Goal: Task Accomplishment & Management: Use online tool/utility

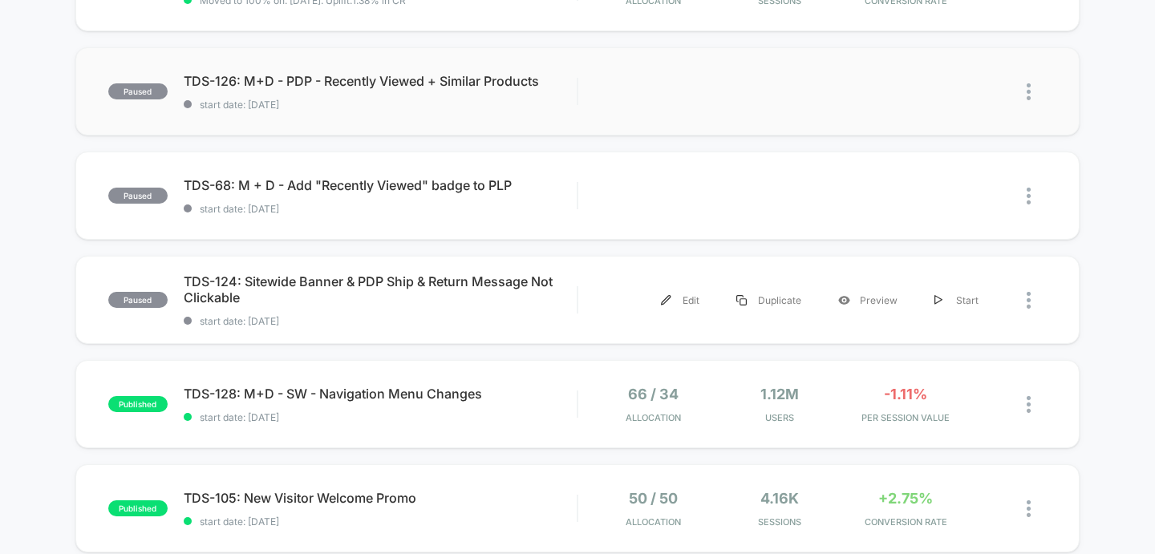
scroll to position [343, 0]
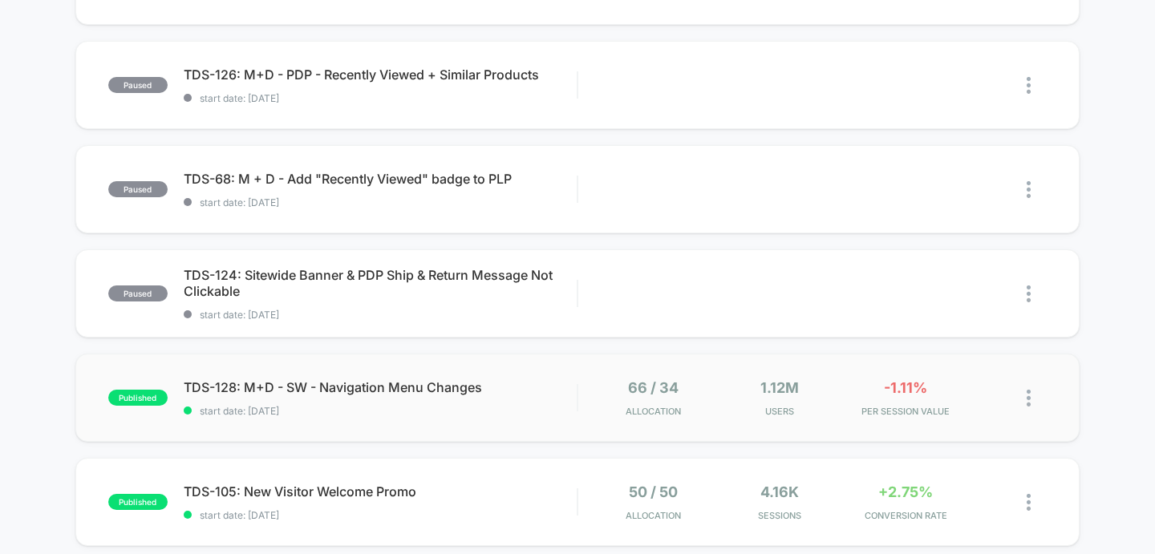
click at [1029, 398] on img at bounding box center [1029, 398] width 4 height 17
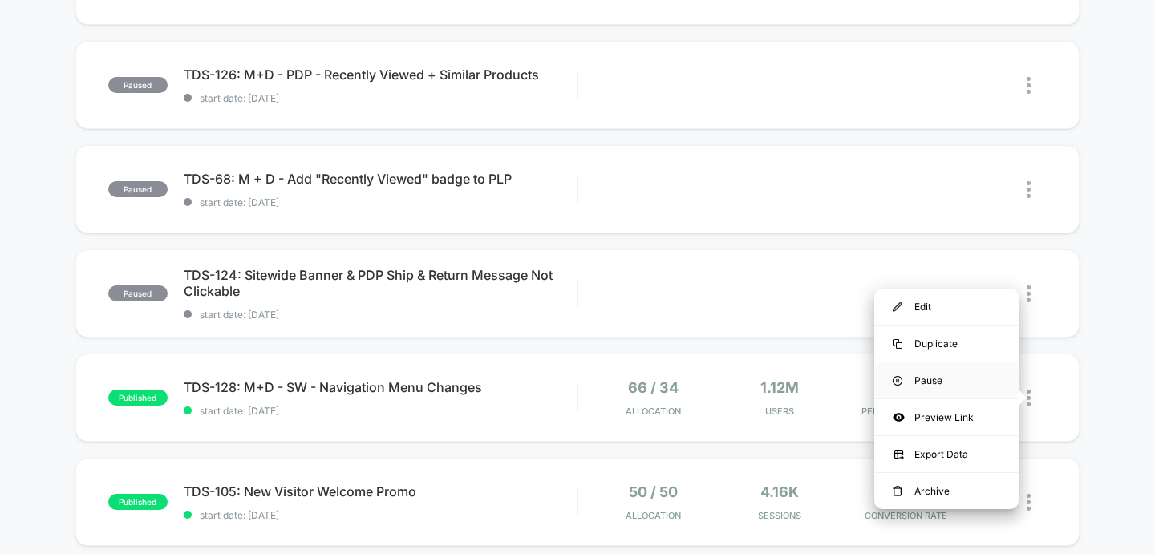
click at [959, 375] on div "Pause" at bounding box center [947, 381] width 144 height 36
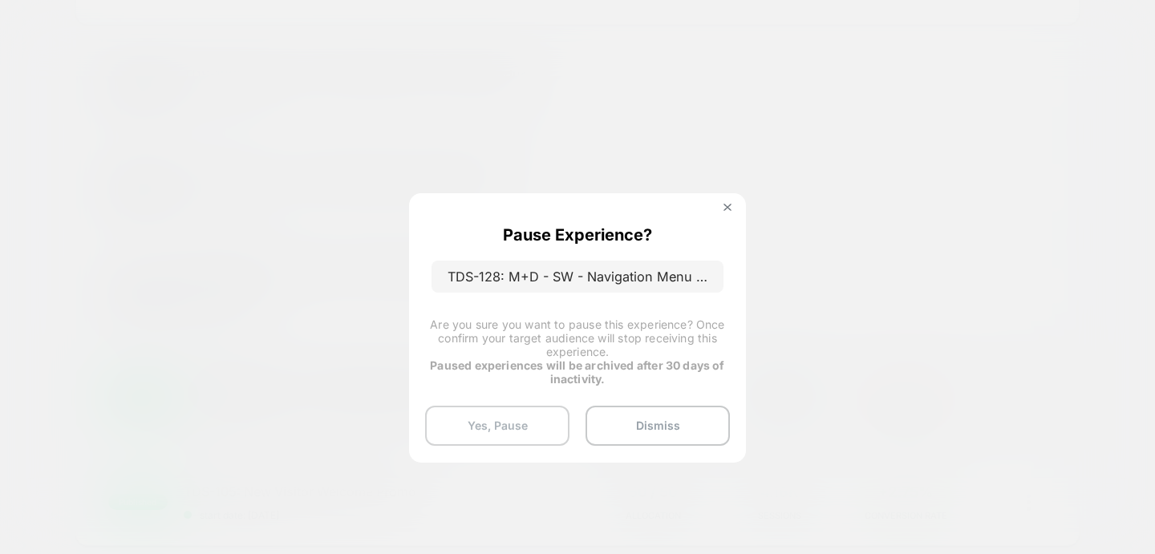
click at [449, 428] on button "Yes, Pause" at bounding box center [497, 426] width 144 height 40
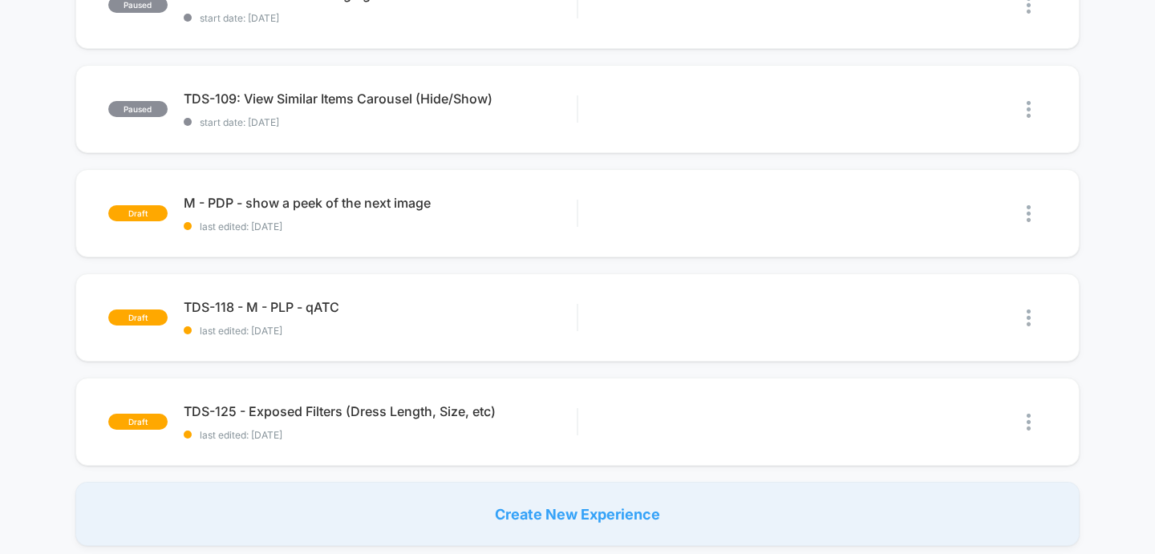
scroll to position [947, 0]
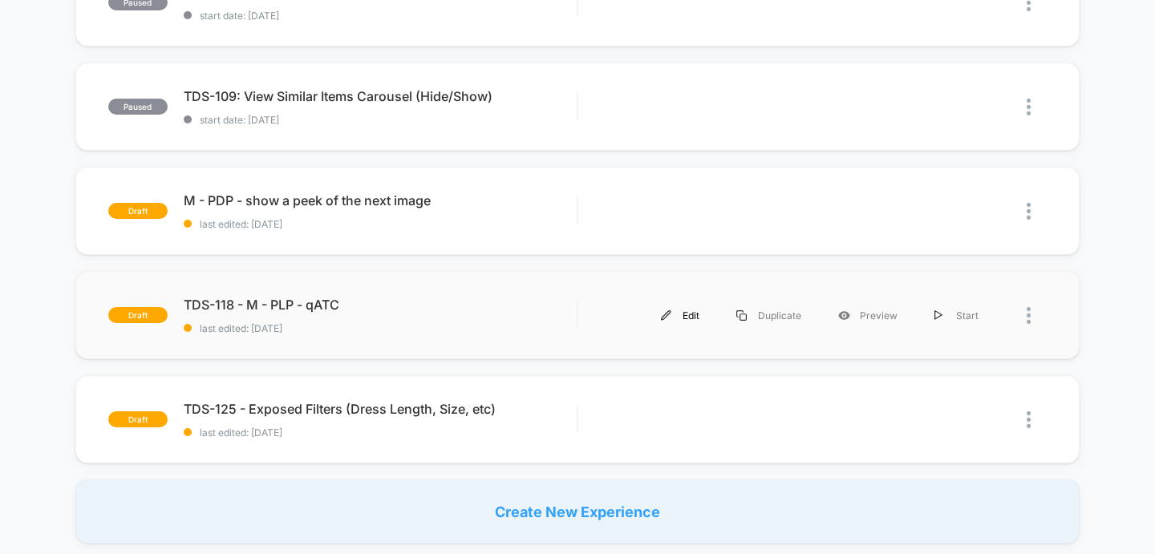
click at [652, 327] on div "Edit" at bounding box center [680, 316] width 75 height 36
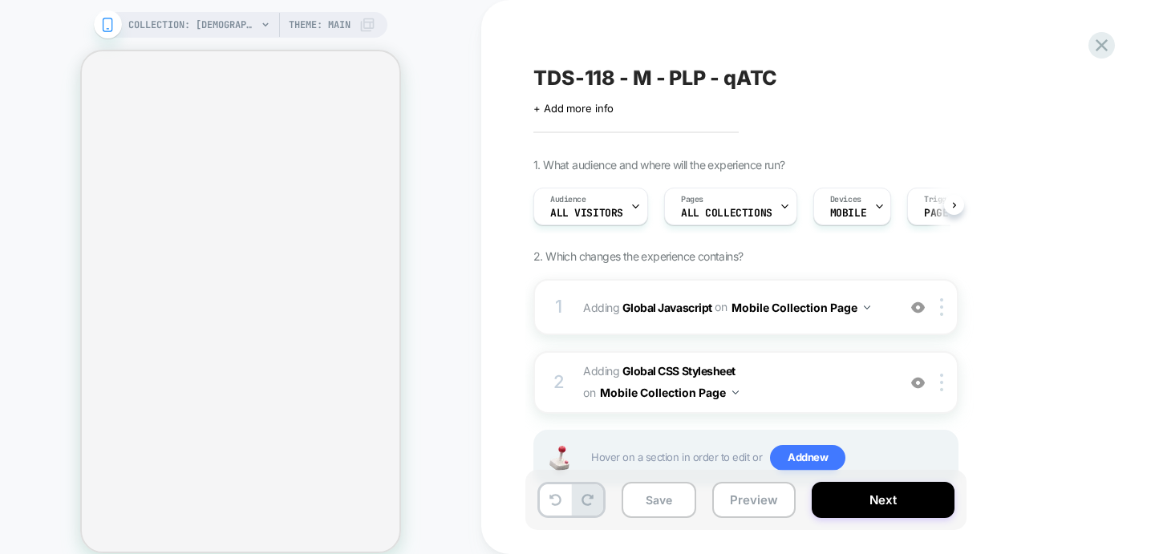
scroll to position [0, 1]
click at [782, 506] on button "Preview" at bounding box center [754, 500] width 83 height 36
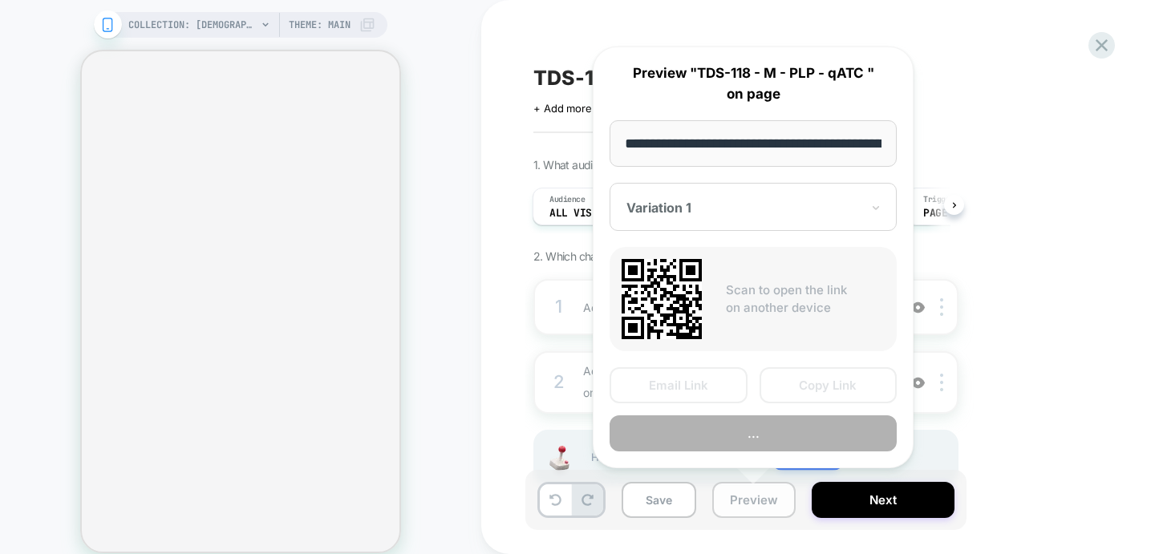
scroll to position [0, 131]
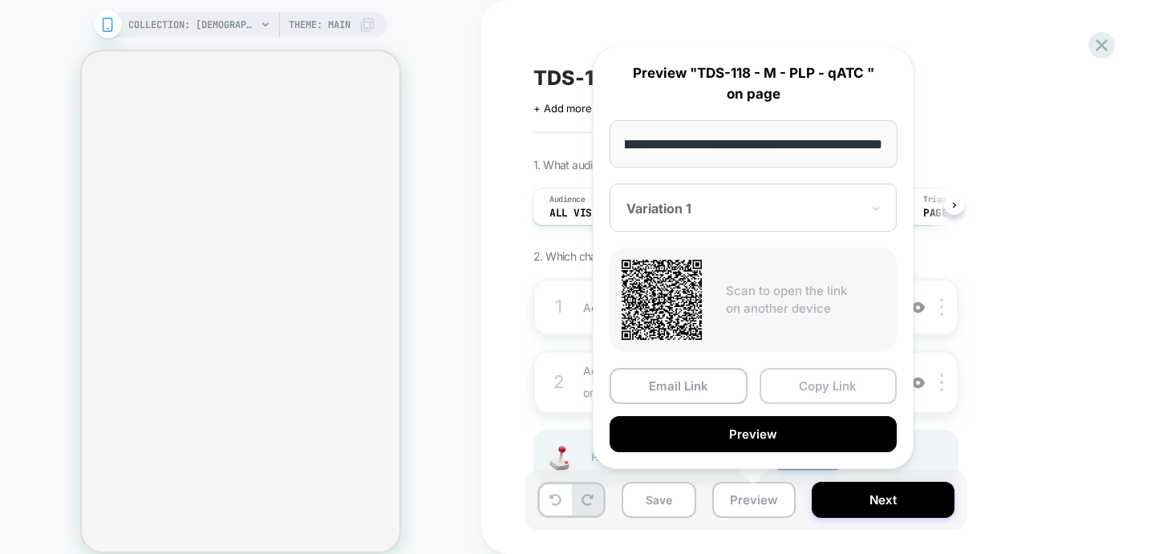
click at [820, 386] on button "Copy Link" at bounding box center [829, 386] width 138 height 36
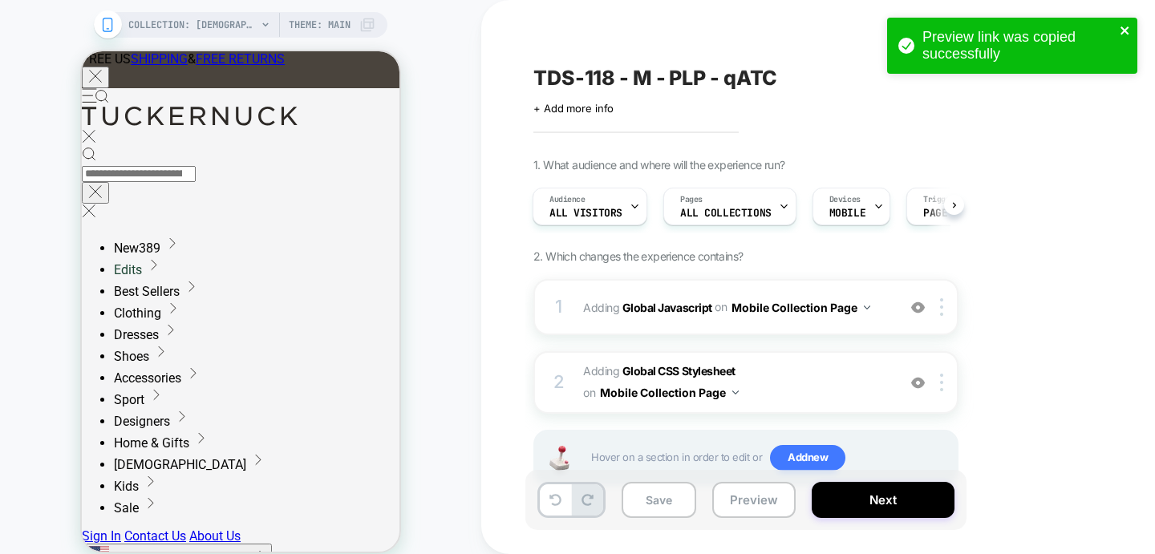
click at [1129, 27] on icon "close" at bounding box center [1125, 30] width 8 height 8
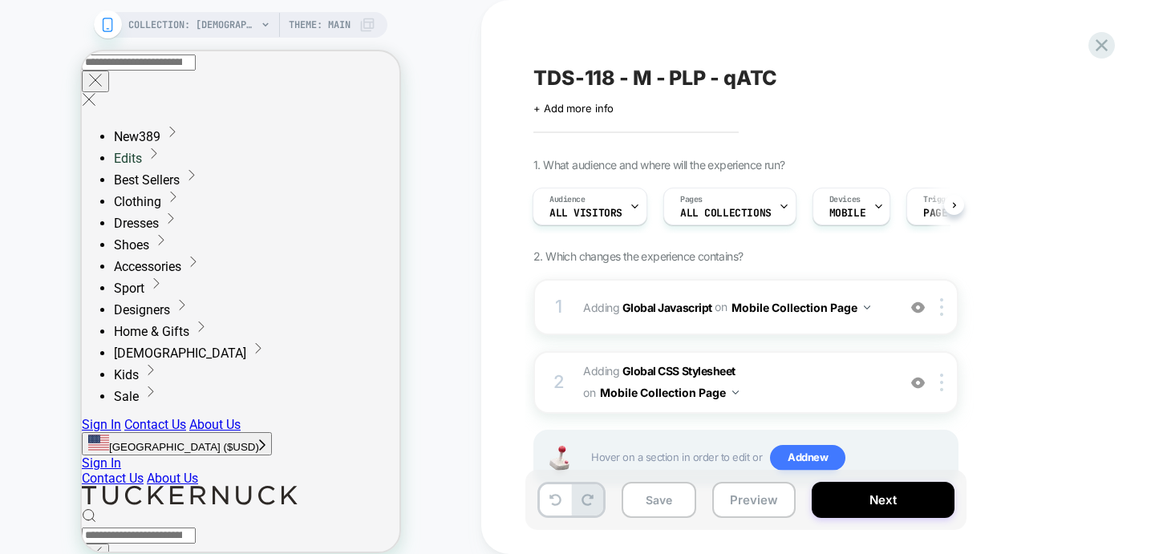
click at [1103, 47] on div "Preview link was copied successfully" at bounding box center [1012, 49] width 257 height 70
click at [1099, 41] on icon at bounding box center [1102, 45] width 12 height 12
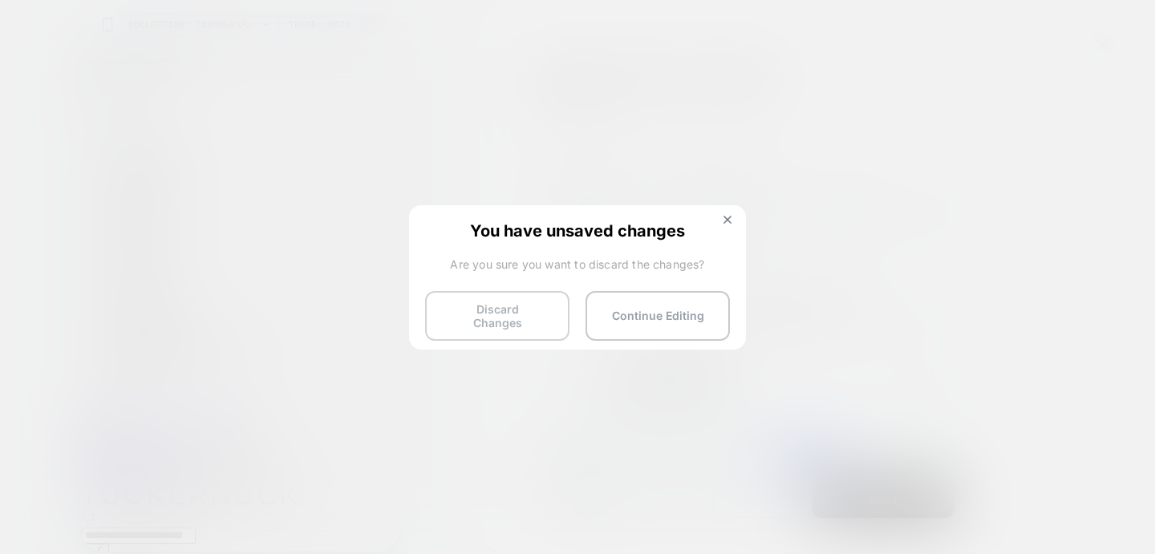
click at [498, 322] on button "Discard Changes" at bounding box center [497, 316] width 144 height 50
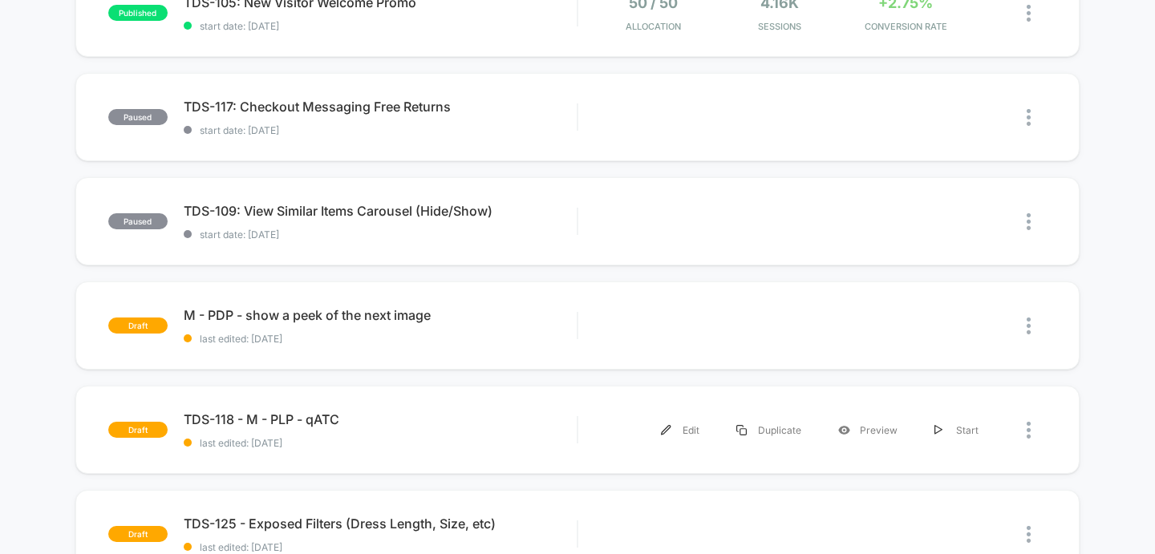
scroll to position [969, 0]
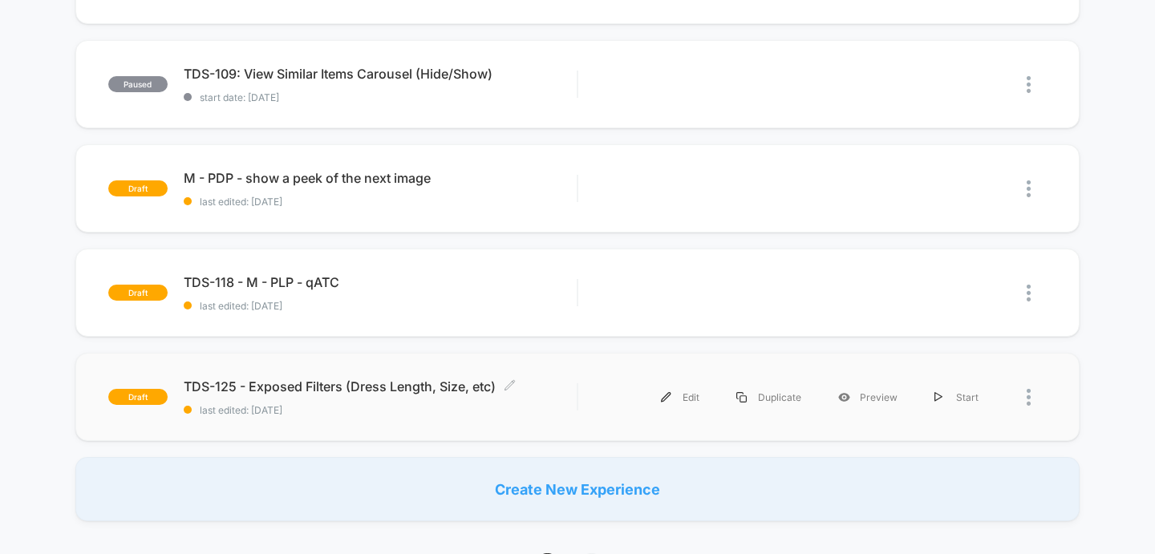
click at [294, 380] on span "TDS-125 - Exposed Filters (Dress Length, Size, etc) Click to edit experience de…" at bounding box center [381, 387] width 394 height 16
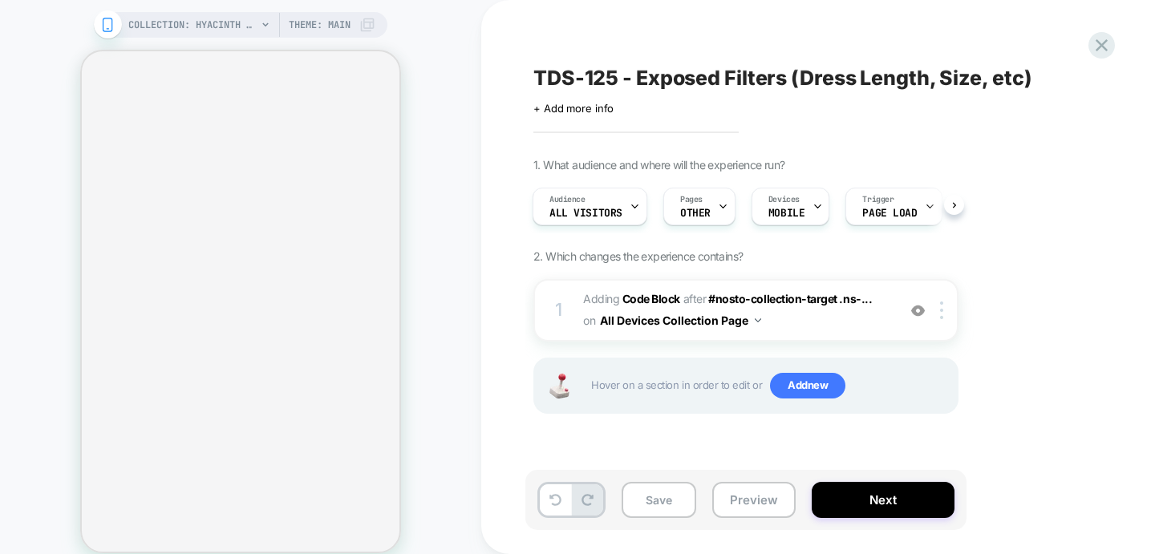
scroll to position [0, 2]
click at [754, 504] on button "Preview" at bounding box center [754, 500] width 83 height 36
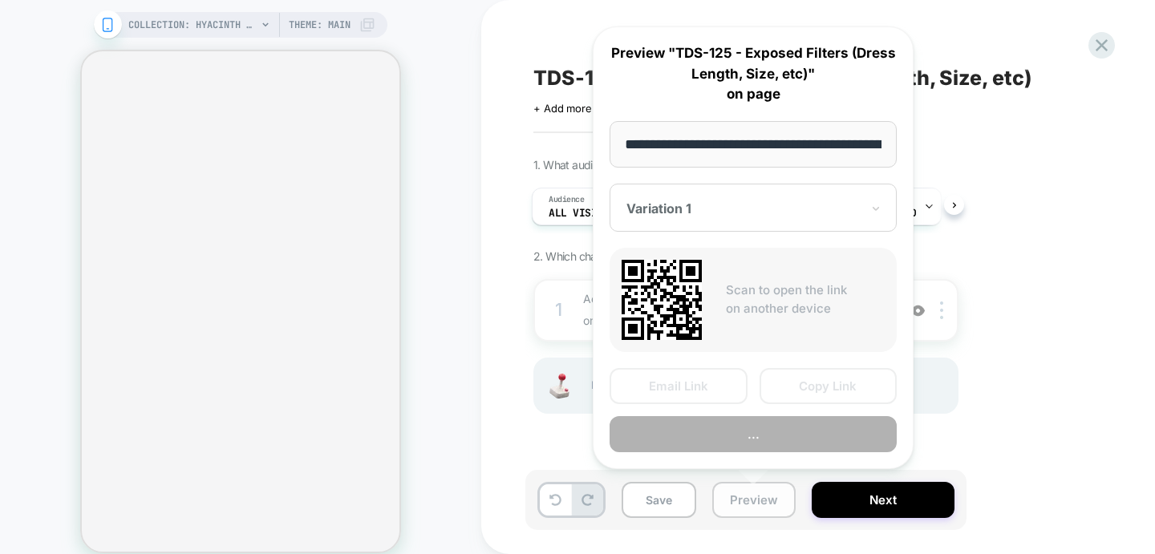
scroll to position [0, 159]
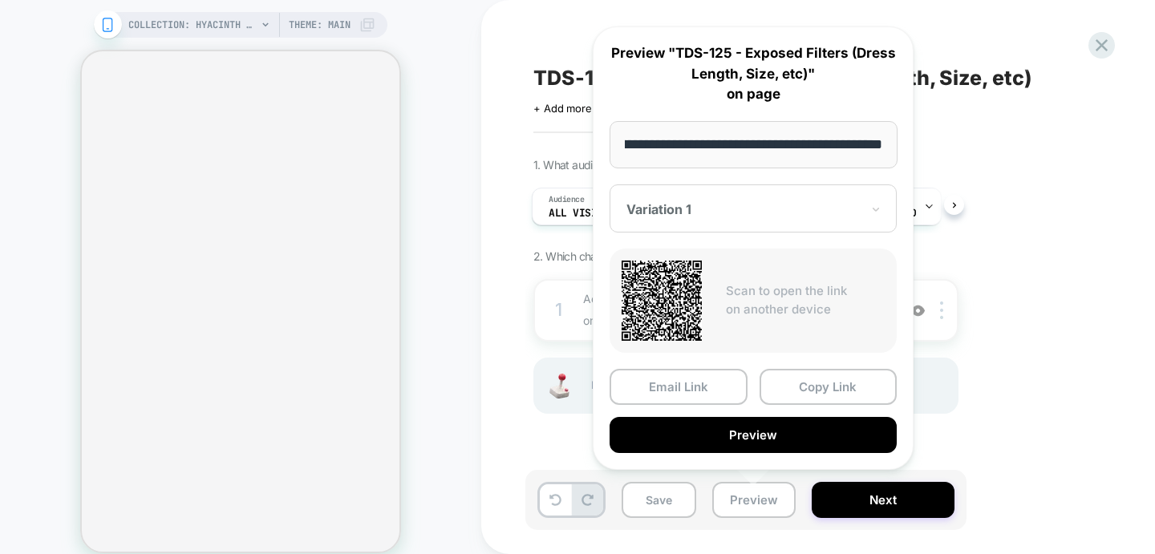
click at [818, 206] on div at bounding box center [744, 209] width 234 height 16
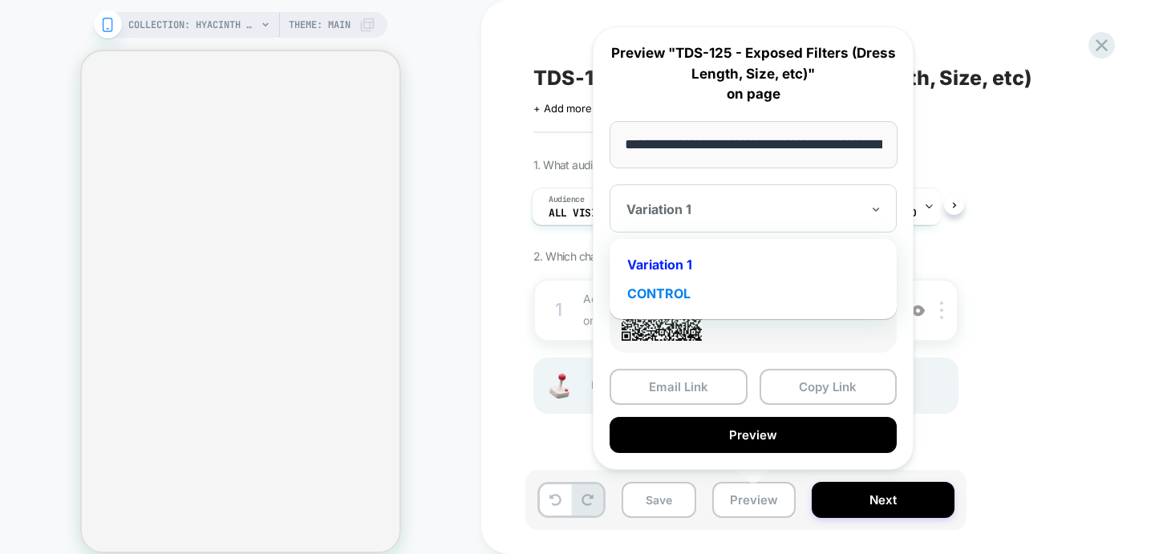
click at [663, 294] on div "CONTROL" at bounding box center [753, 293] width 271 height 29
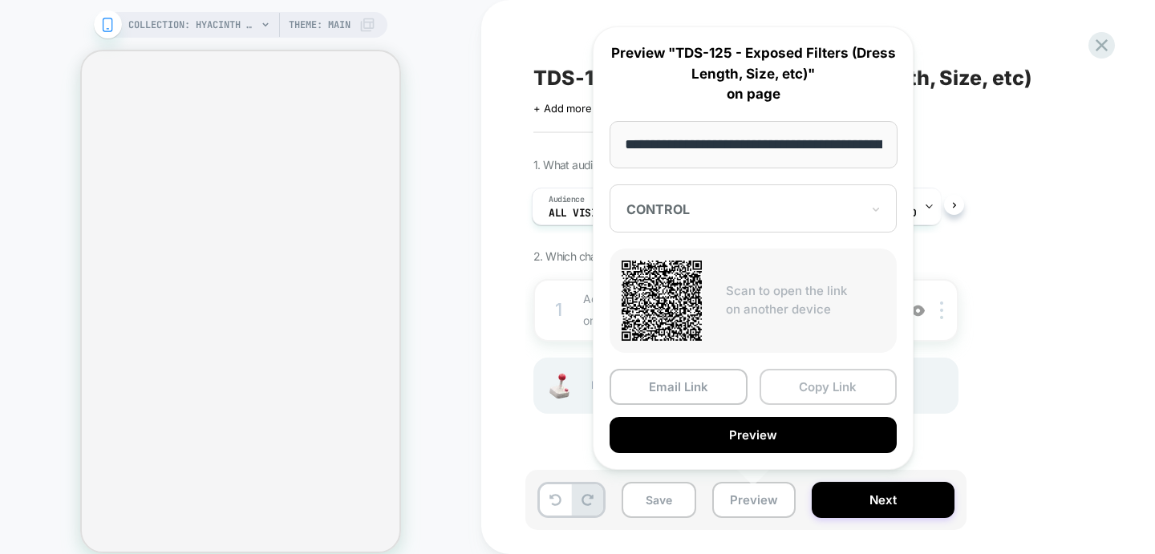
click at [863, 396] on button "Copy Link" at bounding box center [829, 387] width 138 height 36
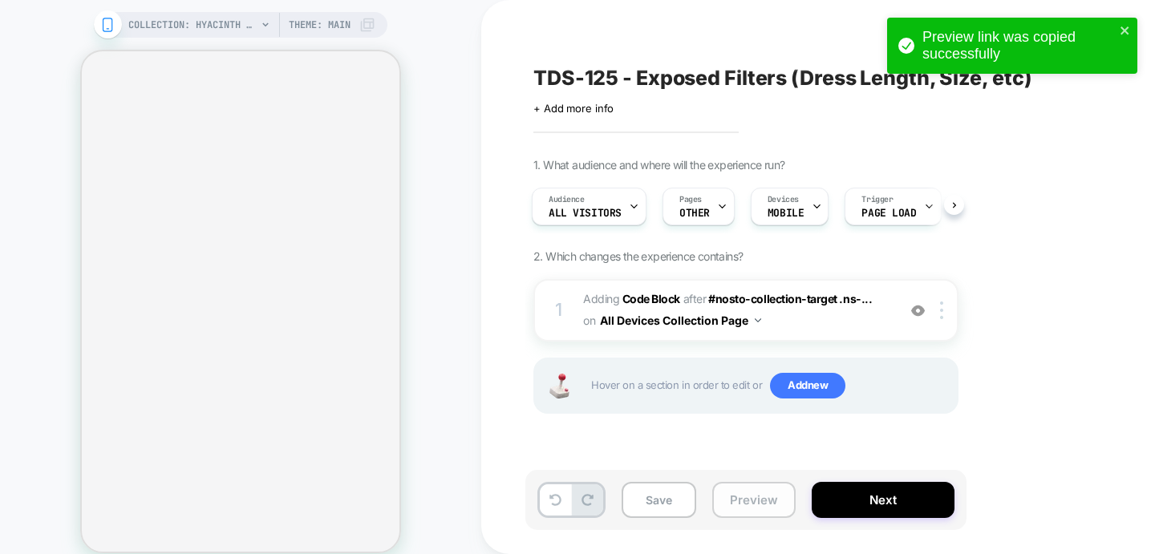
click at [760, 514] on button "Preview" at bounding box center [754, 500] width 83 height 36
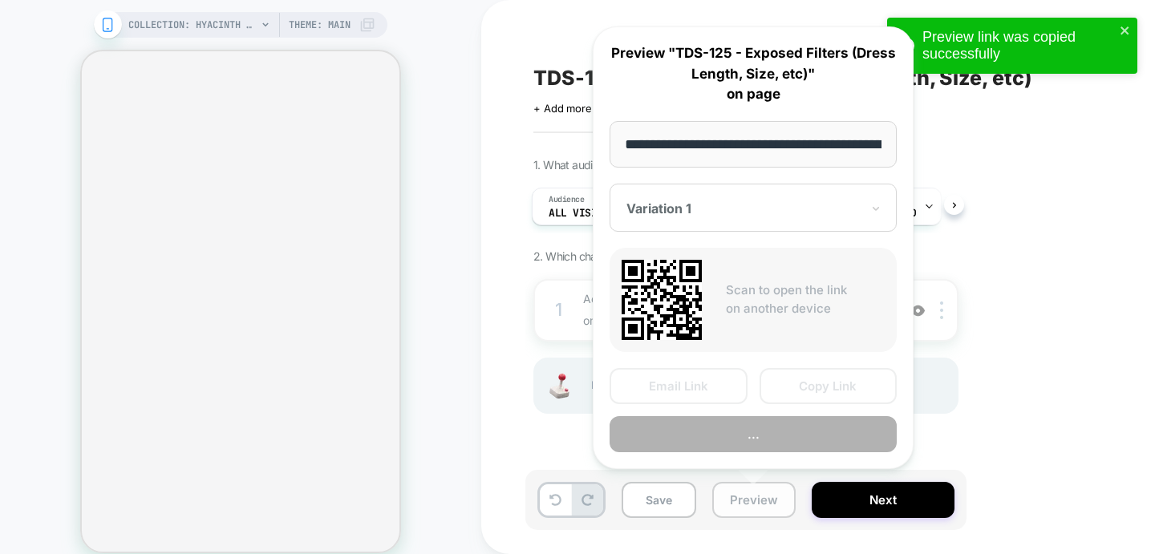
scroll to position [0, 159]
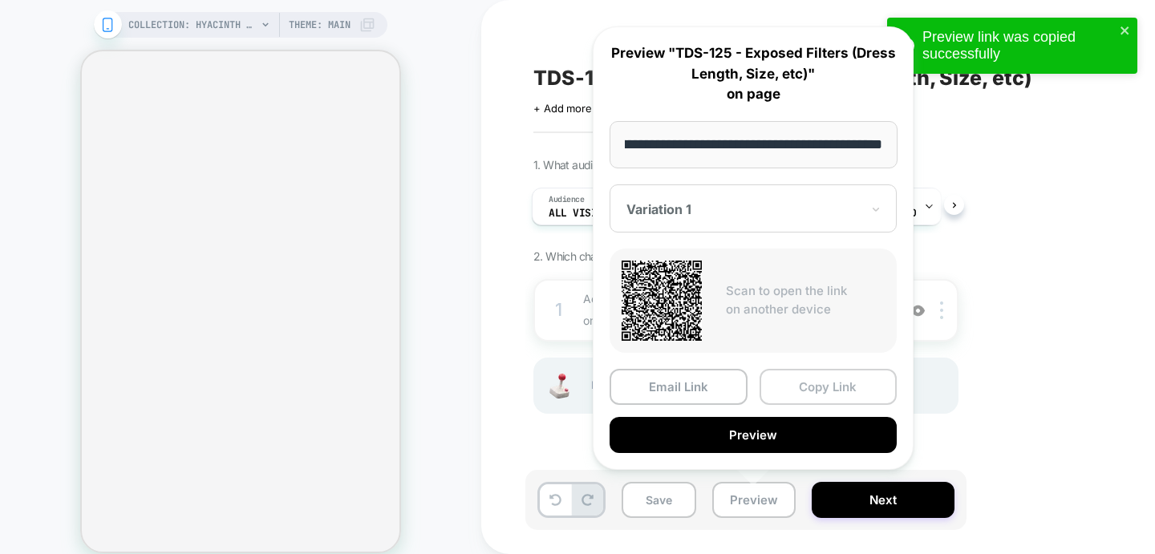
click at [803, 389] on button "Copy Link" at bounding box center [829, 387] width 138 height 36
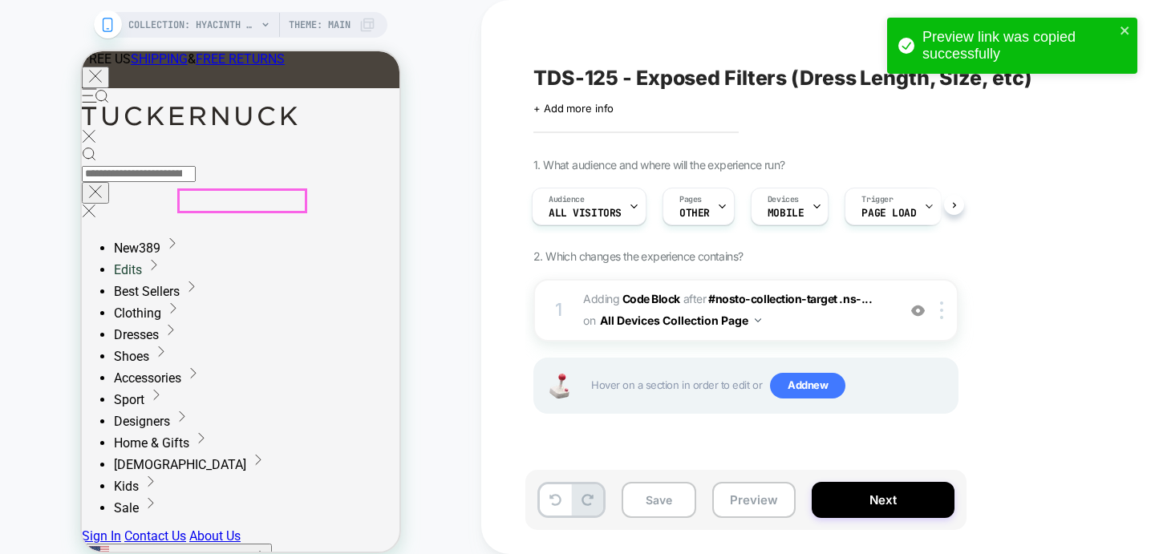
scroll to position [0, 0]
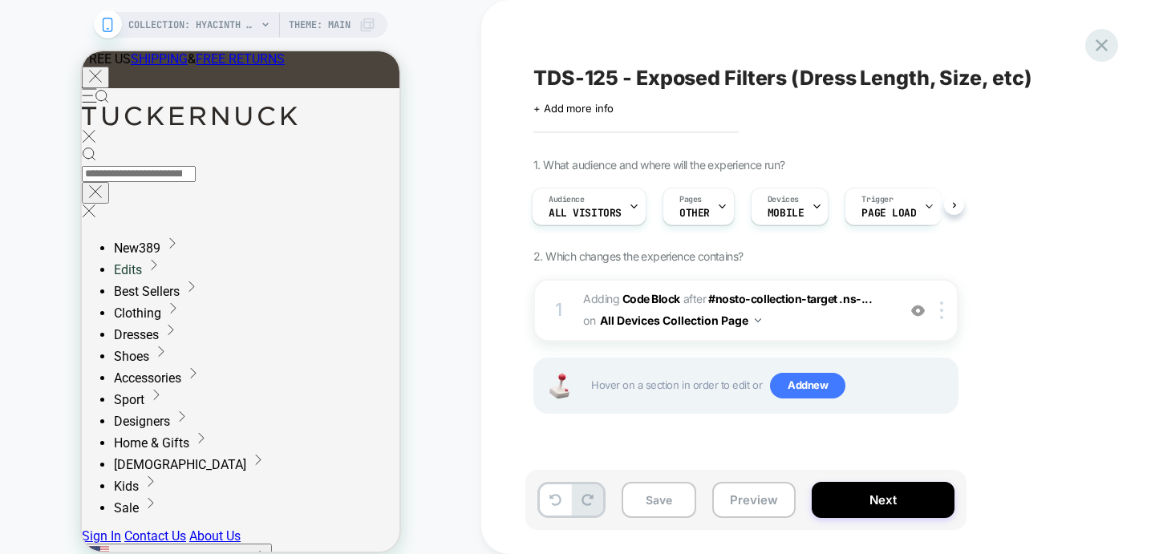
click at [1108, 43] on icon at bounding box center [1102, 46] width 22 height 22
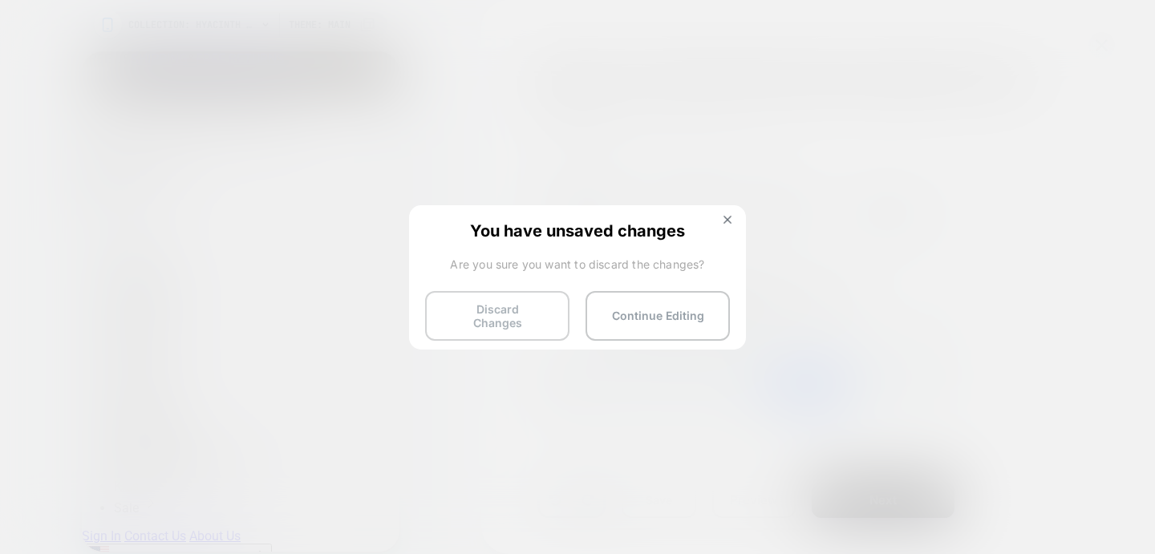
click at [500, 311] on button "Discard Changes" at bounding box center [497, 316] width 144 height 50
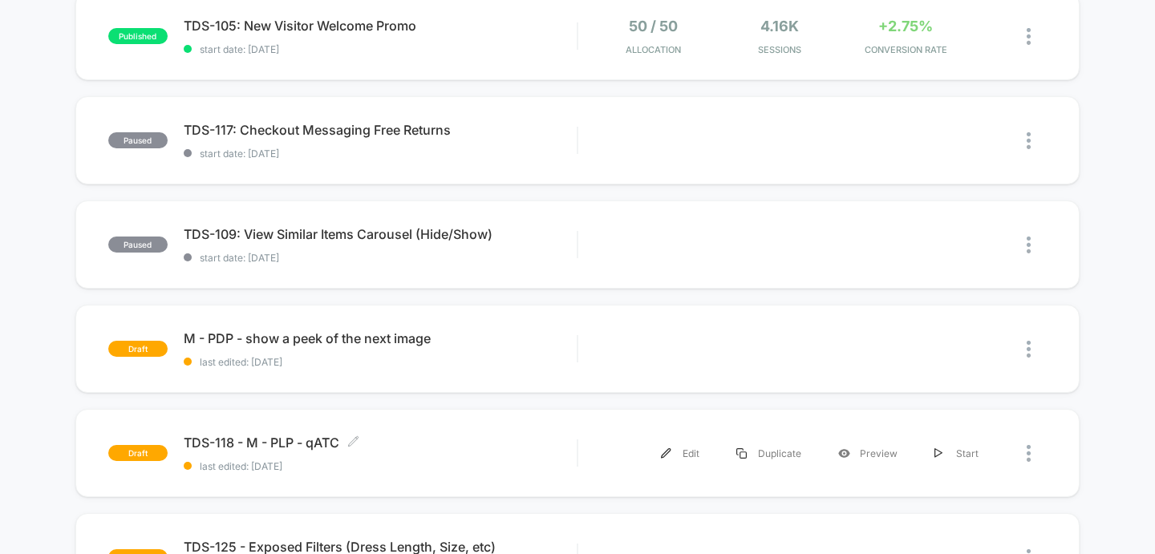
scroll to position [912, 0]
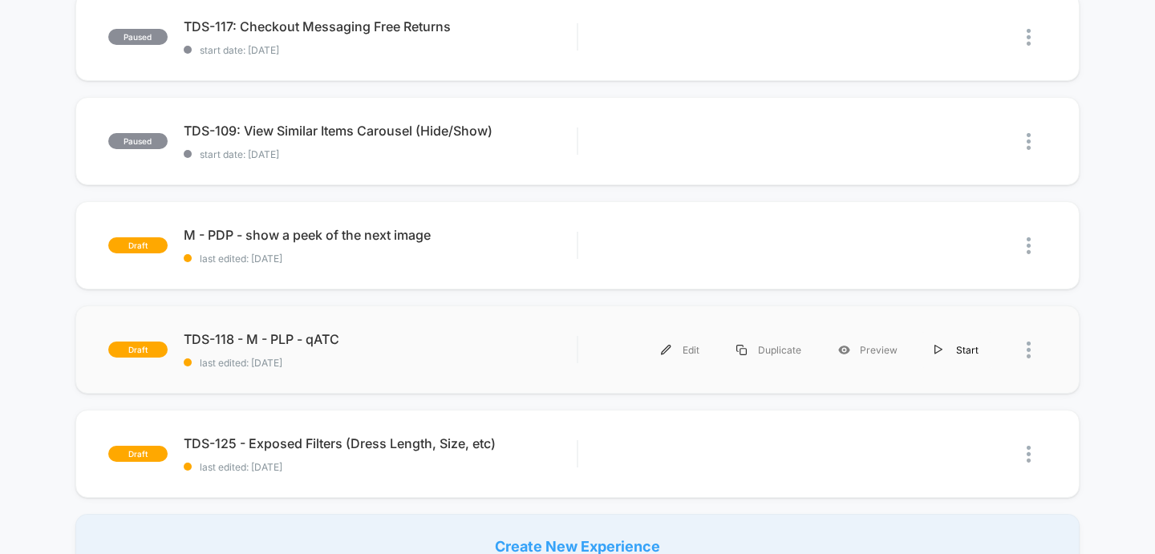
click at [961, 352] on div "Start" at bounding box center [956, 350] width 81 height 36
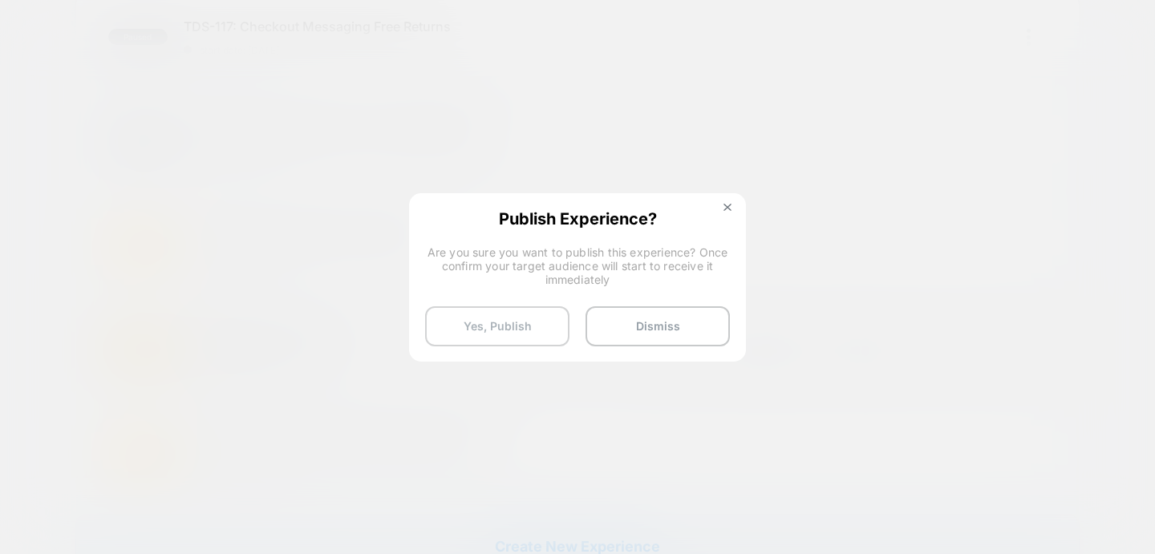
click at [469, 326] on button "Yes, Publish" at bounding box center [497, 327] width 144 height 40
